Goal: Task Accomplishment & Management: Use online tool/utility

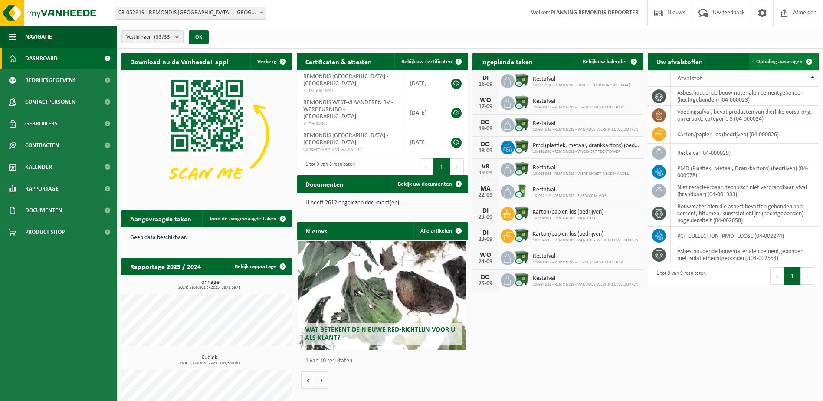
click at [774, 67] on link "Ophaling aanvragen" at bounding box center [784, 61] width 69 height 17
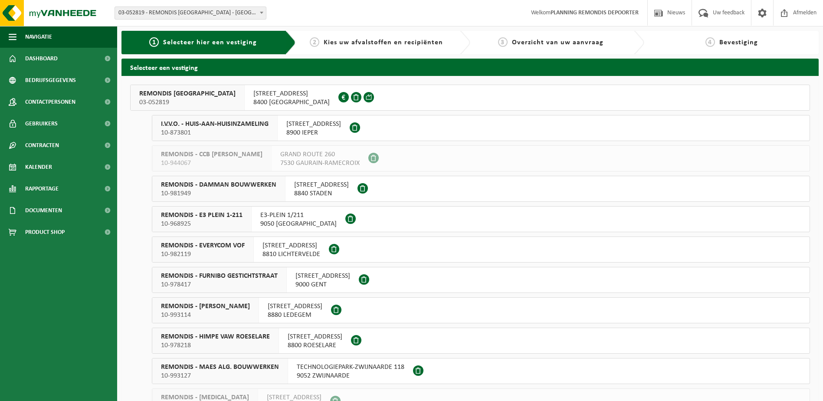
click at [201, 100] on span "03-052819" at bounding box center [187, 102] width 96 height 9
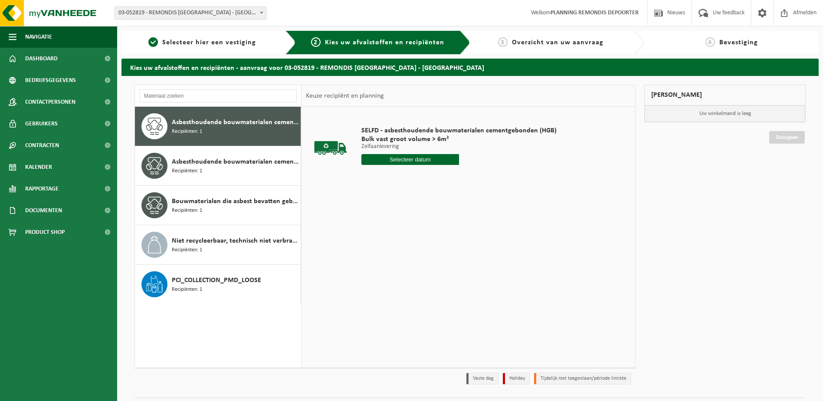
click at [414, 154] on input "text" at bounding box center [411, 159] width 98 height 11
click at [386, 236] on div "16" at bounding box center [384, 237] width 15 height 14
type input "Van 2025-09-16"
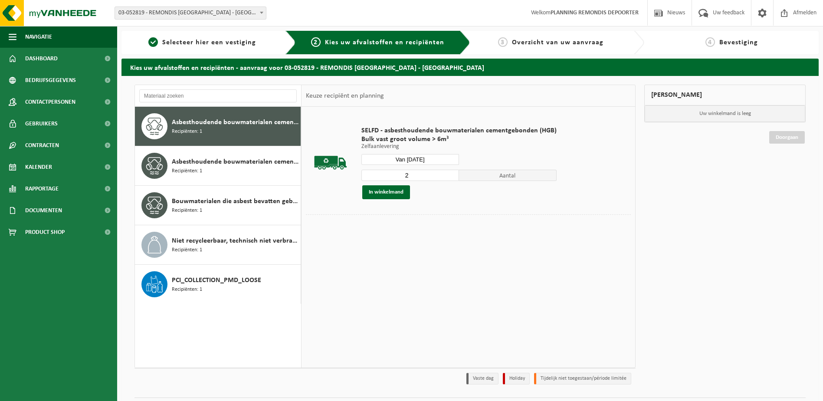
type input "2"
click at [451, 174] on input "2" at bounding box center [411, 175] width 98 height 11
click at [378, 194] on button "In winkelmand" at bounding box center [386, 192] width 48 height 14
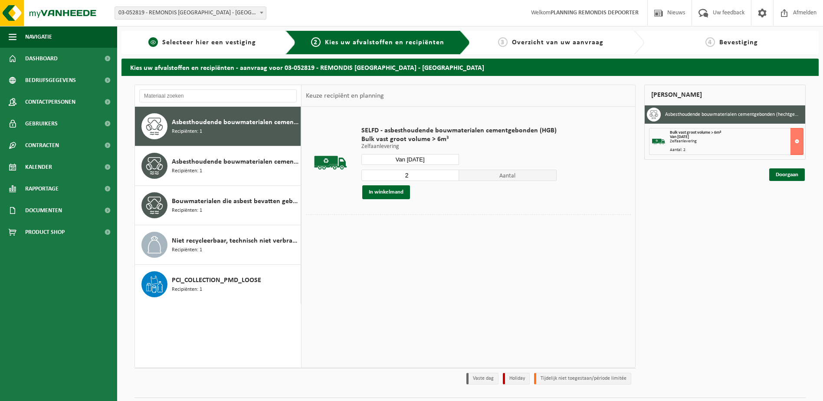
click at [194, 48] on div "1 Selecteer hier een vestiging" at bounding box center [209, 42] width 174 height 23
click at [200, 39] on span "Selecteer hier een vestiging" at bounding box center [209, 42] width 94 height 7
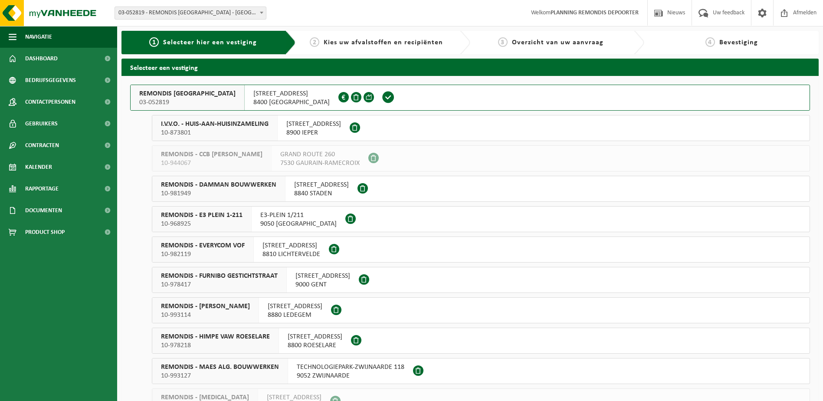
click at [267, 131] on span "10-873801" at bounding box center [215, 132] width 108 height 9
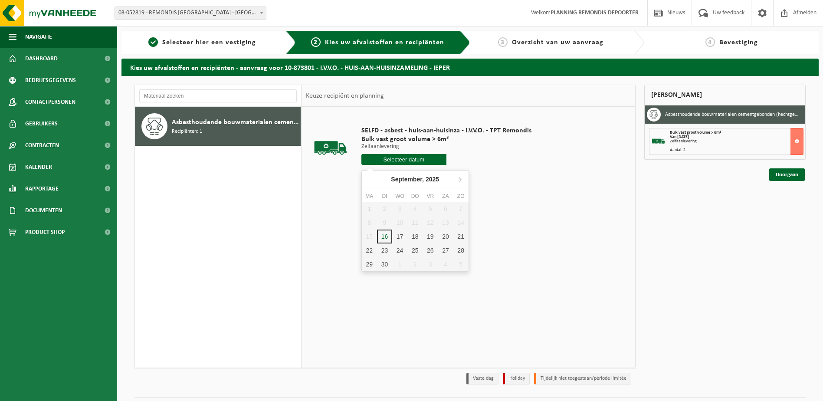
click at [431, 163] on input "text" at bounding box center [404, 159] width 85 height 11
click at [389, 234] on div "16" at bounding box center [384, 237] width 15 height 14
type input "Van 2025-09-16"
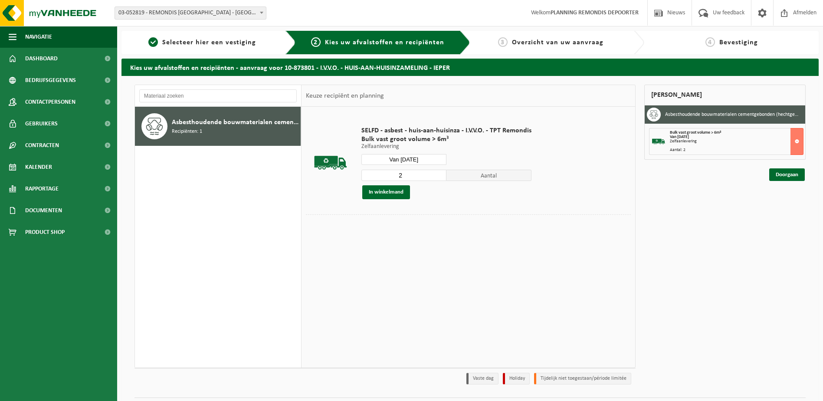
type input "2"
click at [440, 173] on input "2" at bounding box center [404, 175] width 85 height 11
click at [398, 194] on button "In winkelmand" at bounding box center [386, 192] width 48 height 14
click at [219, 47] on link "1 Selecteer hier een vestiging" at bounding box center [202, 42] width 153 height 10
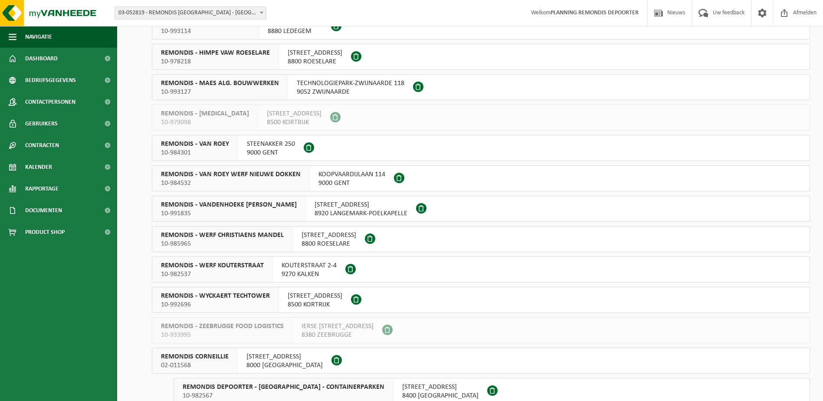
scroll to position [391, 0]
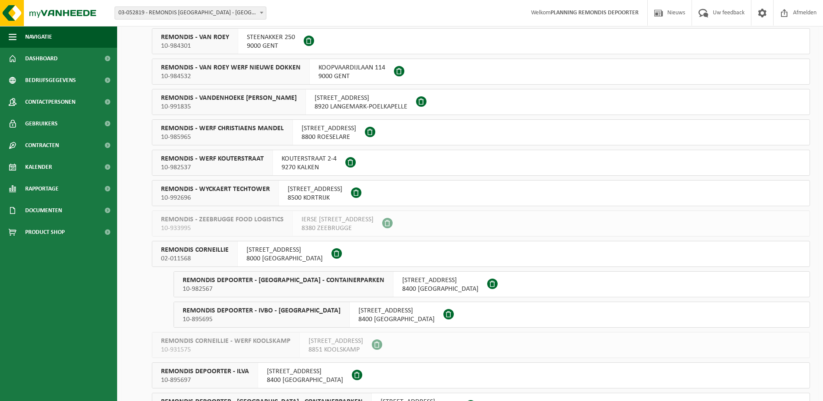
click at [244, 254] on div "[STREET_ADDRESS]" at bounding box center [285, 253] width 94 height 25
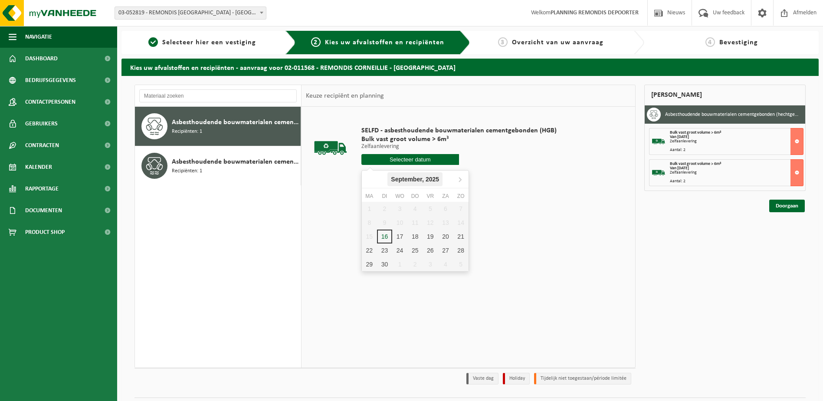
drag, startPoint x: 402, startPoint y: 158, endPoint x: 402, endPoint y: 176, distance: 18.2
click at [402, 160] on input "text" at bounding box center [411, 159] width 98 height 11
click at [388, 237] on div "16" at bounding box center [384, 237] width 15 height 14
type input "Van [DATE]"
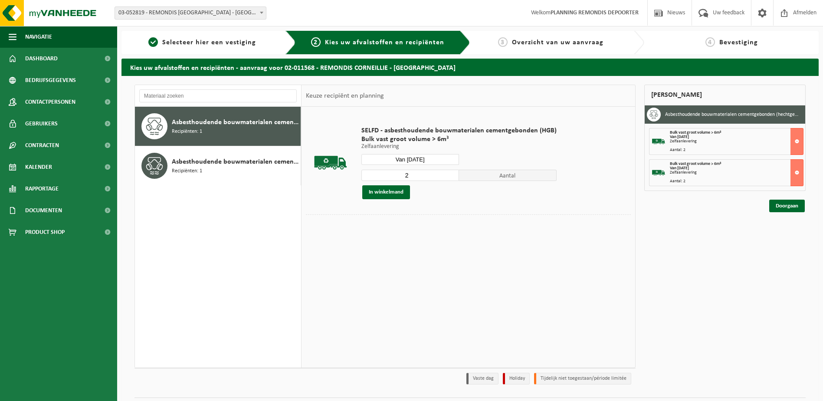
type input "2"
click at [451, 174] on input "2" at bounding box center [411, 175] width 98 height 11
drag, startPoint x: 404, startPoint y: 188, endPoint x: 370, endPoint y: 207, distance: 38.9
click at [404, 188] on button "In winkelmand" at bounding box center [386, 192] width 48 height 14
click at [191, 42] on span "Selecteer hier een vestiging" at bounding box center [209, 42] width 94 height 7
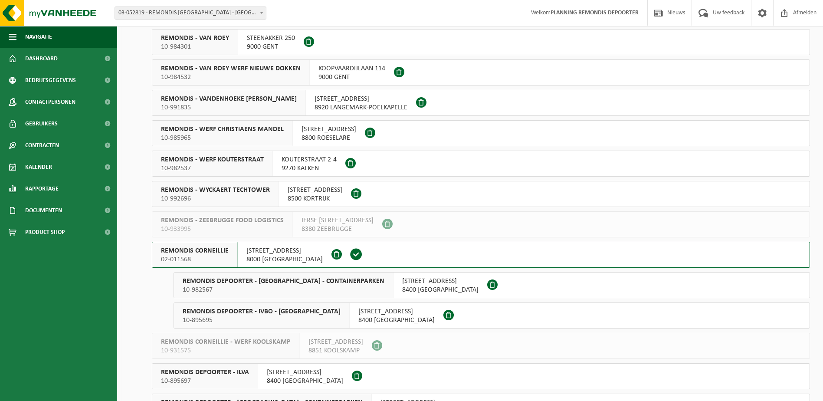
scroll to position [391, 0]
click at [300, 293] on div "REMONDIS DEPOORTER - IVBO - CONTAINERPARKEN 10-982567" at bounding box center [284, 284] width 220 height 25
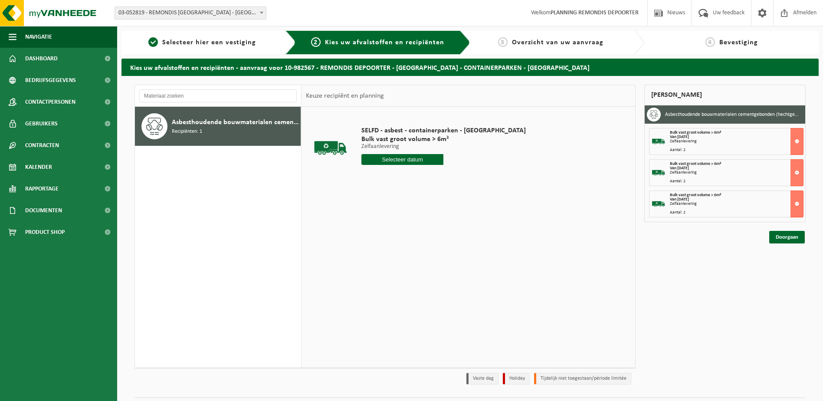
click at [400, 157] on input "text" at bounding box center [403, 159] width 82 height 11
click at [389, 235] on div "16" at bounding box center [384, 237] width 15 height 14
type input "Van 2025-09-16"
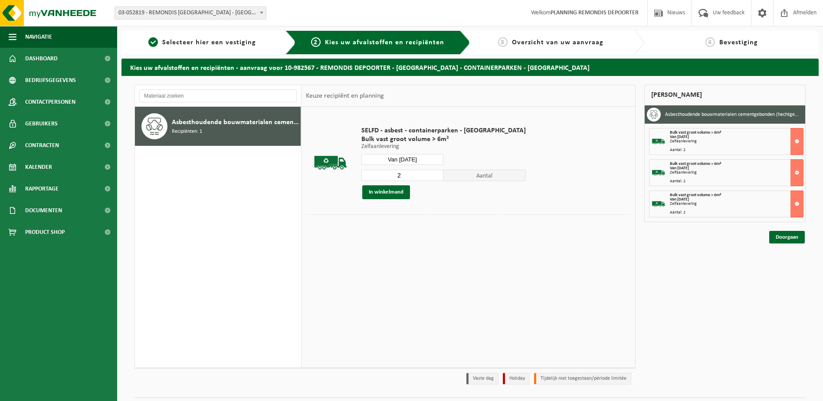
type input "2"
click at [411, 173] on input "2" at bounding box center [403, 175] width 82 height 11
click at [400, 191] on button "In winkelmand" at bounding box center [386, 192] width 48 height 14
click at [223, 48] on div "1 Selecteer hier een vestiging" at bounding box center [209, 42] width 174 height 23
click at [221, 45] on span "Selecteer hier een vestiging" at bounding box center [209, 42] width 94 height 7
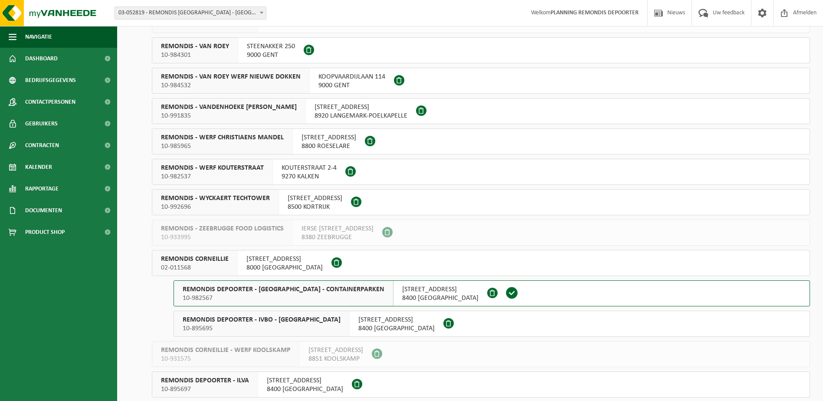
scroll to position [391, 0]
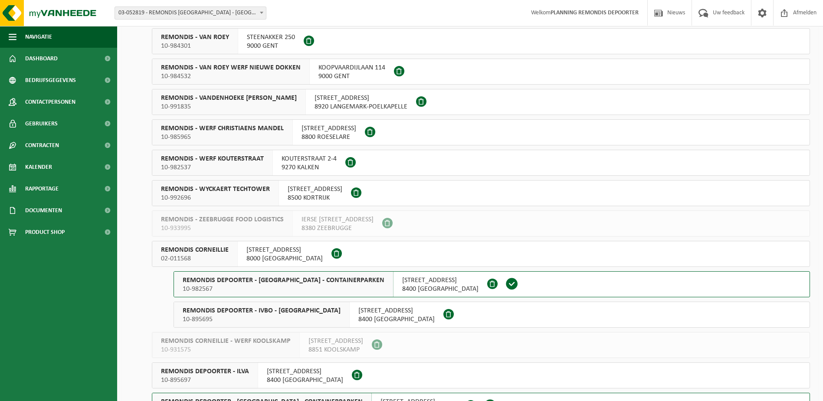
click at [304, 311] on span "REMONDIS DEPOORTER - IVBO - [GEOGRAPHIC_DATA]" at bounding box center [262, 310] width 158 height 9
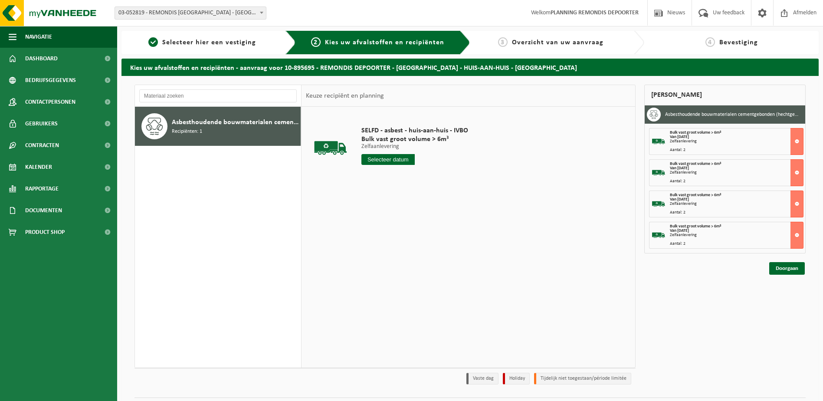
click at [388, 158] on input "text" at bounding box center [388, 159] width 53 height 11
click at [386, 241] on div "16" at bounding box center [384, 237] width 15 height 14
type input "Van [DATE]"
type input "2"
click at [409, 172] on input "2" at bounding box center [388, 175] width 53 height 11
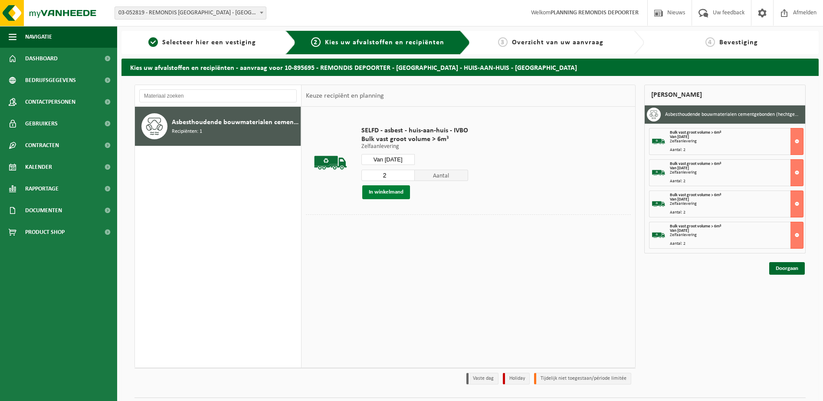
click at [379, 192] on button "In winkelmand" at bounding box center [386, 192] width 48 height 14
click at [775, 299] on link "Doorgaan" at bounding box center [788, 299] width 36 height 13
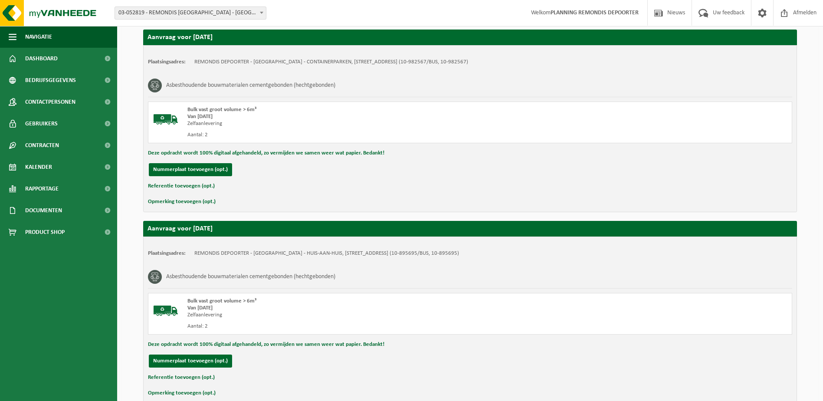
scroll to position [781, 0]
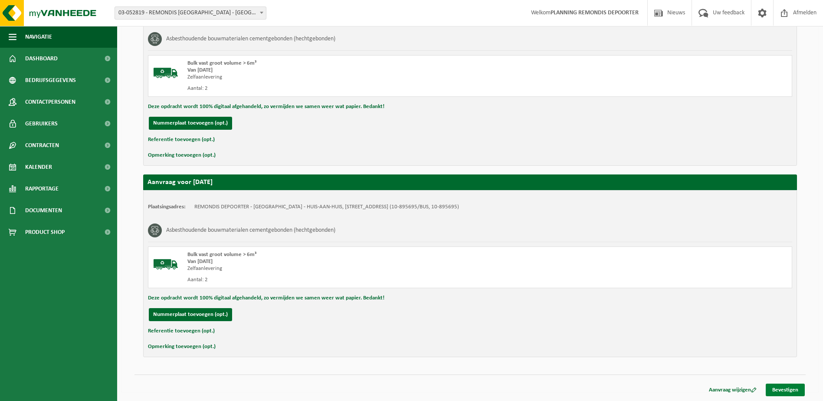
click at [782, 391] on link "Bevestigen" at bounding box center [785, 390] width 39 height 13
click at [792, 387] on link "Bevestigen" at bounding box center [785, 390] width 39 height 13
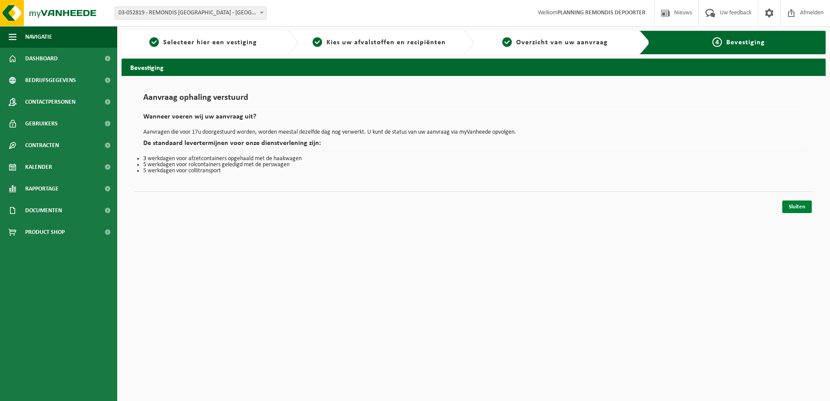
click at [803, 209] on link "Sluiten" at bounding box center [797, 207] width 30 height 13
